Goal: Find specific page/section: Find specific page/section

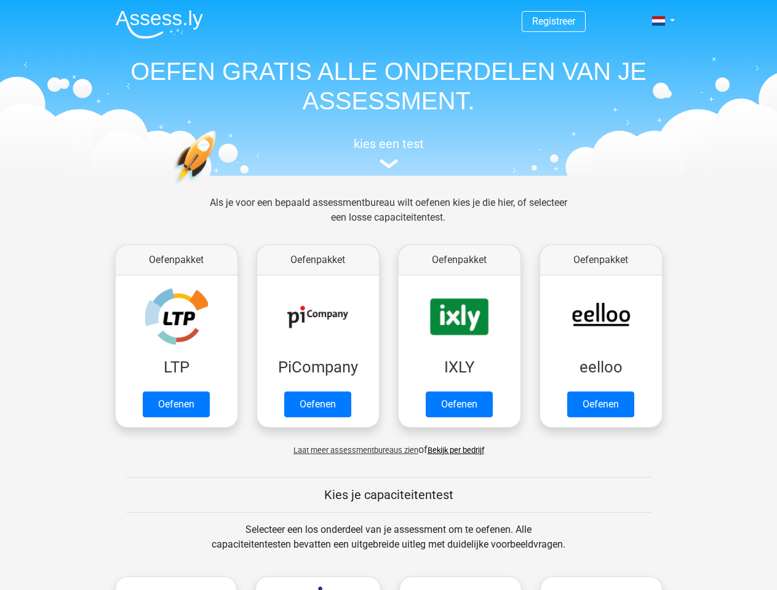
click at [659, 21] on span at bounding box center [658, 21] width 13 height 10
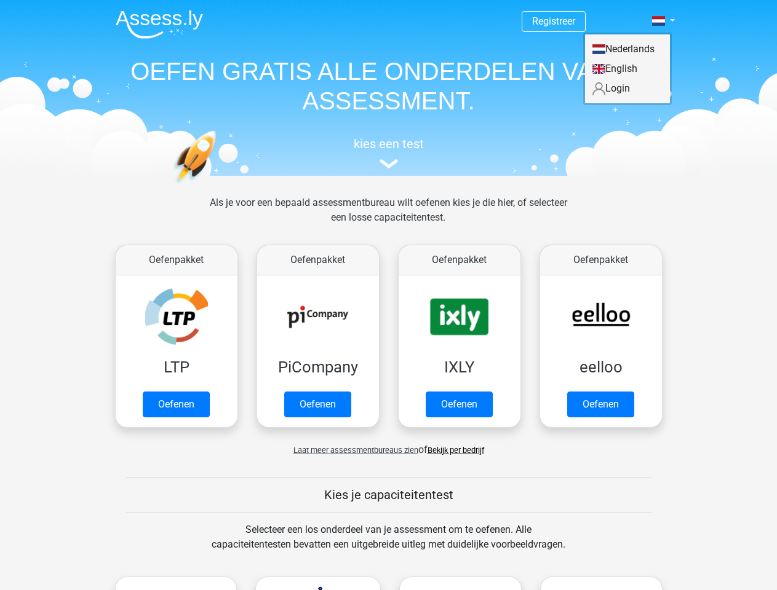
click at [352, 450] on span "Laat meer assessmentbureaus zien" at bounding box center [355, 450] width 125 height 9
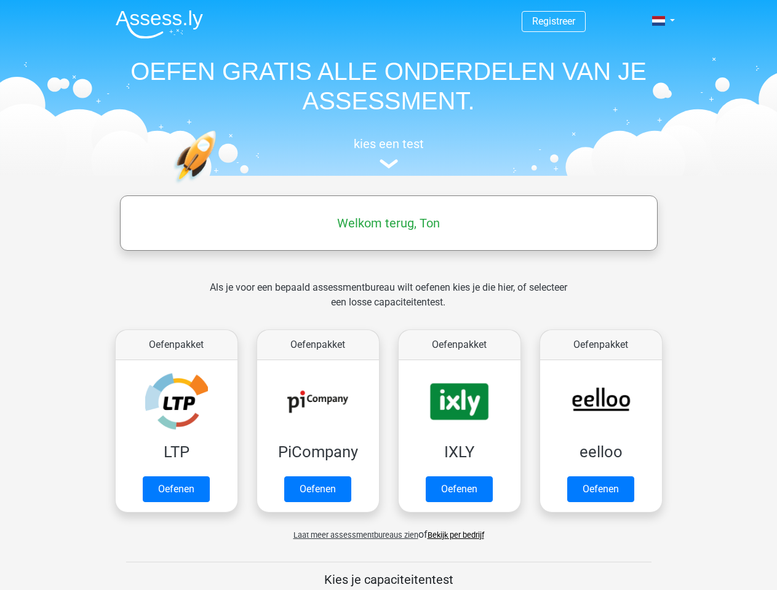
click at [659, 21] on span at bounding box center [658, 21] width 13 height 10
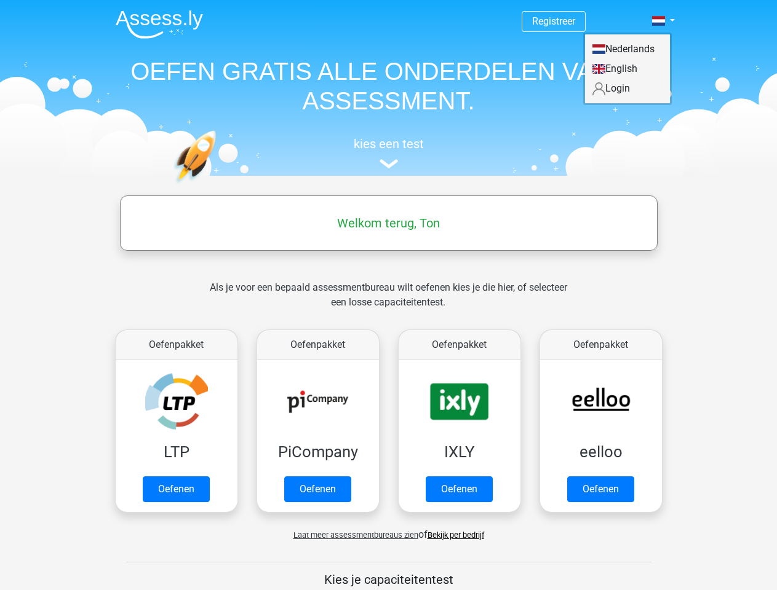
click at [352, 535] on span "Laat meer assessmentbureaus zien" at bounding box center [355, 535] width 125 height 9
